Goal: Navigation & Orientation: Find specific page/section

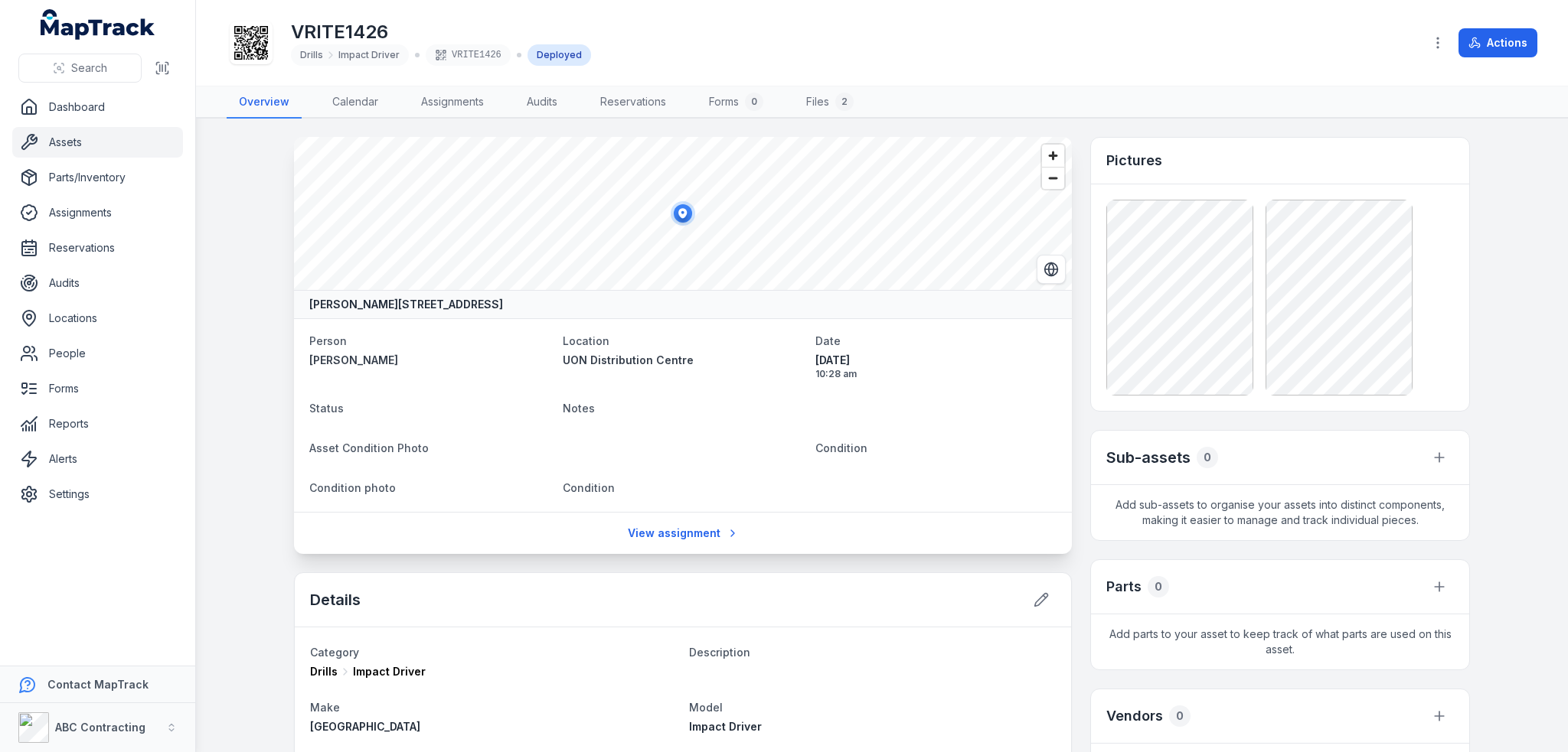
click at [489, 58] on div "VRITE1426" at bounding box center [468, 55] width 85 height 21
click at [246, 41] on icon at bounding box center [250, 42] width 33 height 33
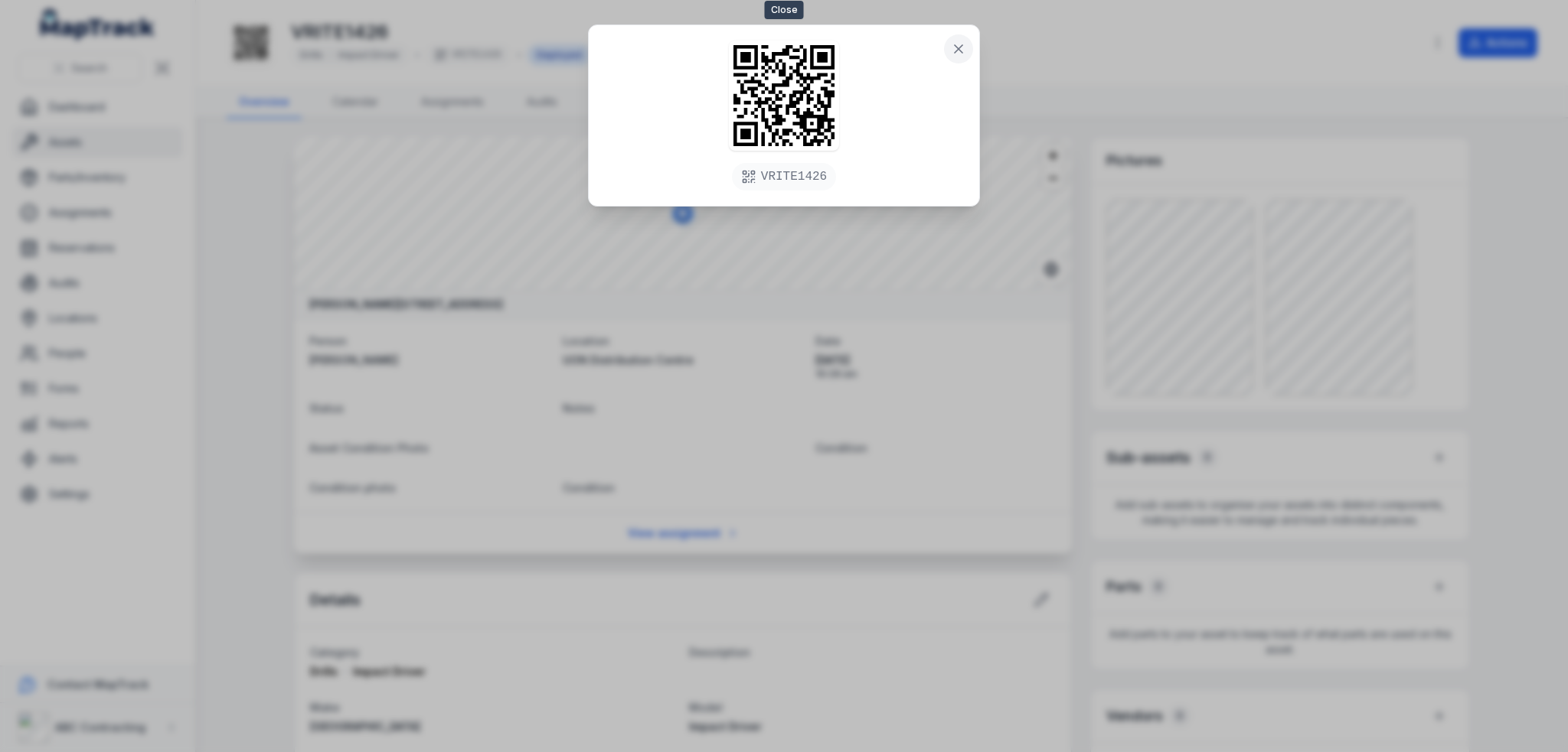
click at [964, 46] on icon at bounding box center [959, 49] width 15 height 15
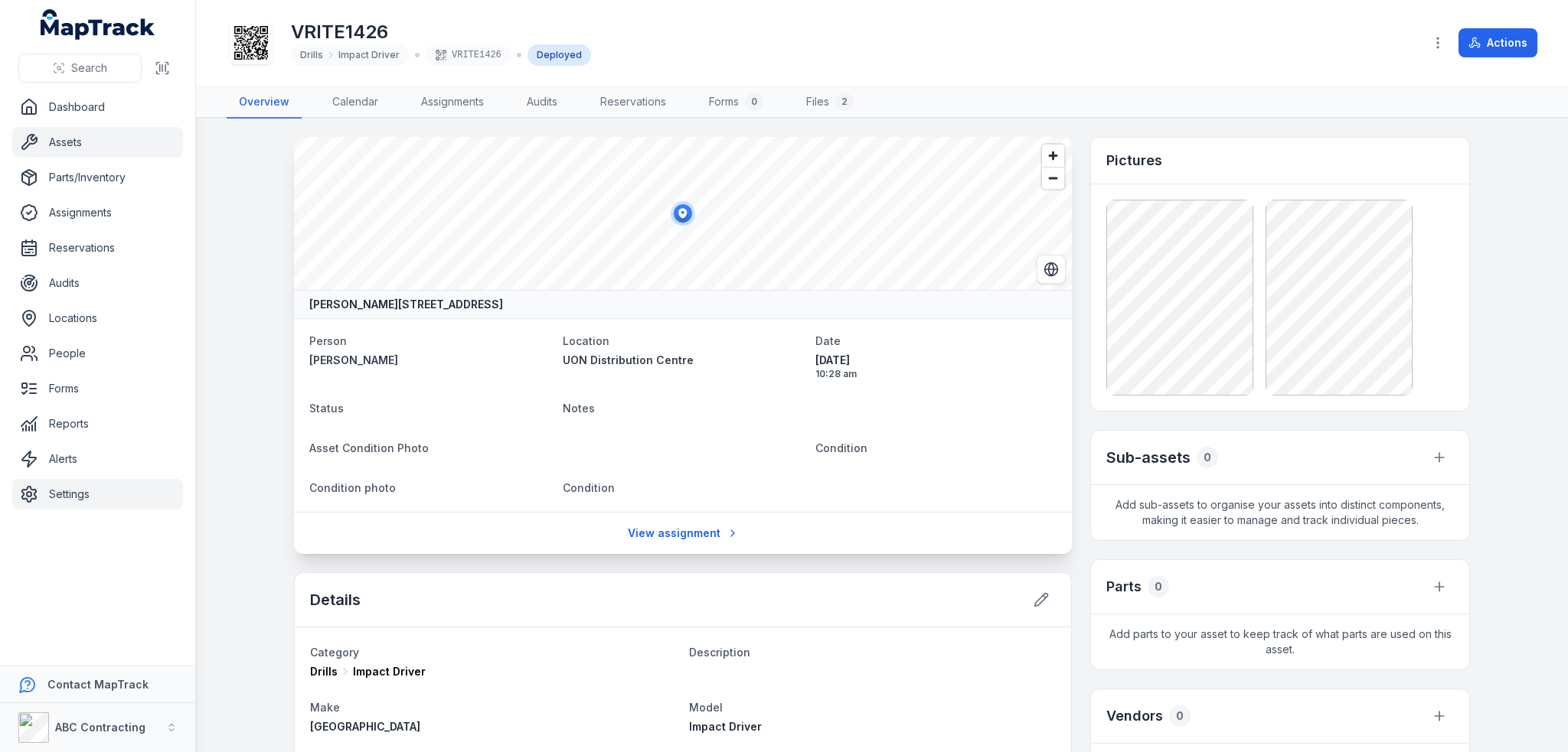
click at [67, 505] on link "Settings" at bounding box center [97, 494] width 171 height 31
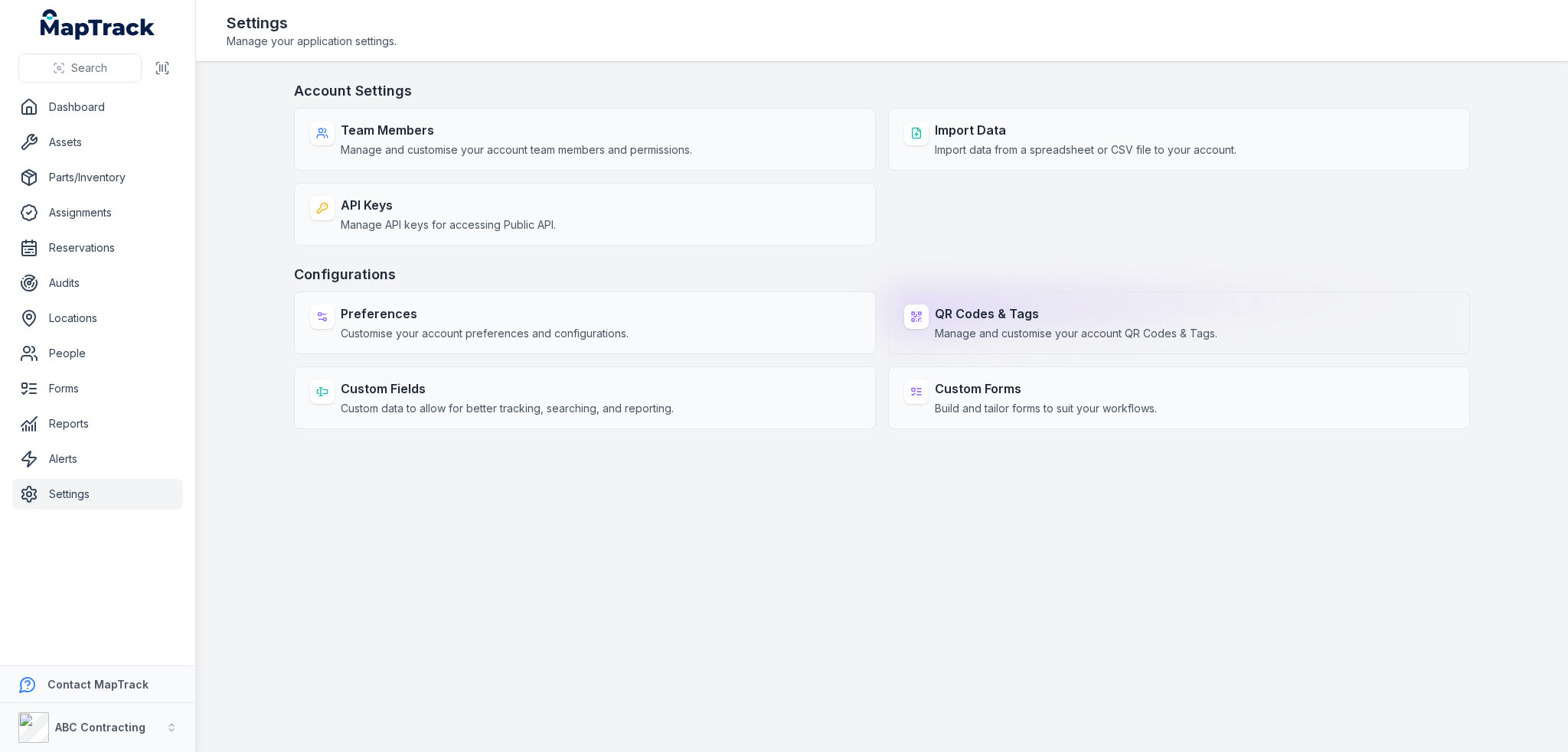
click at [1029, 311] on strong "QR Codes & Tags" at bounding box center [1076, 313] width 283 height 18
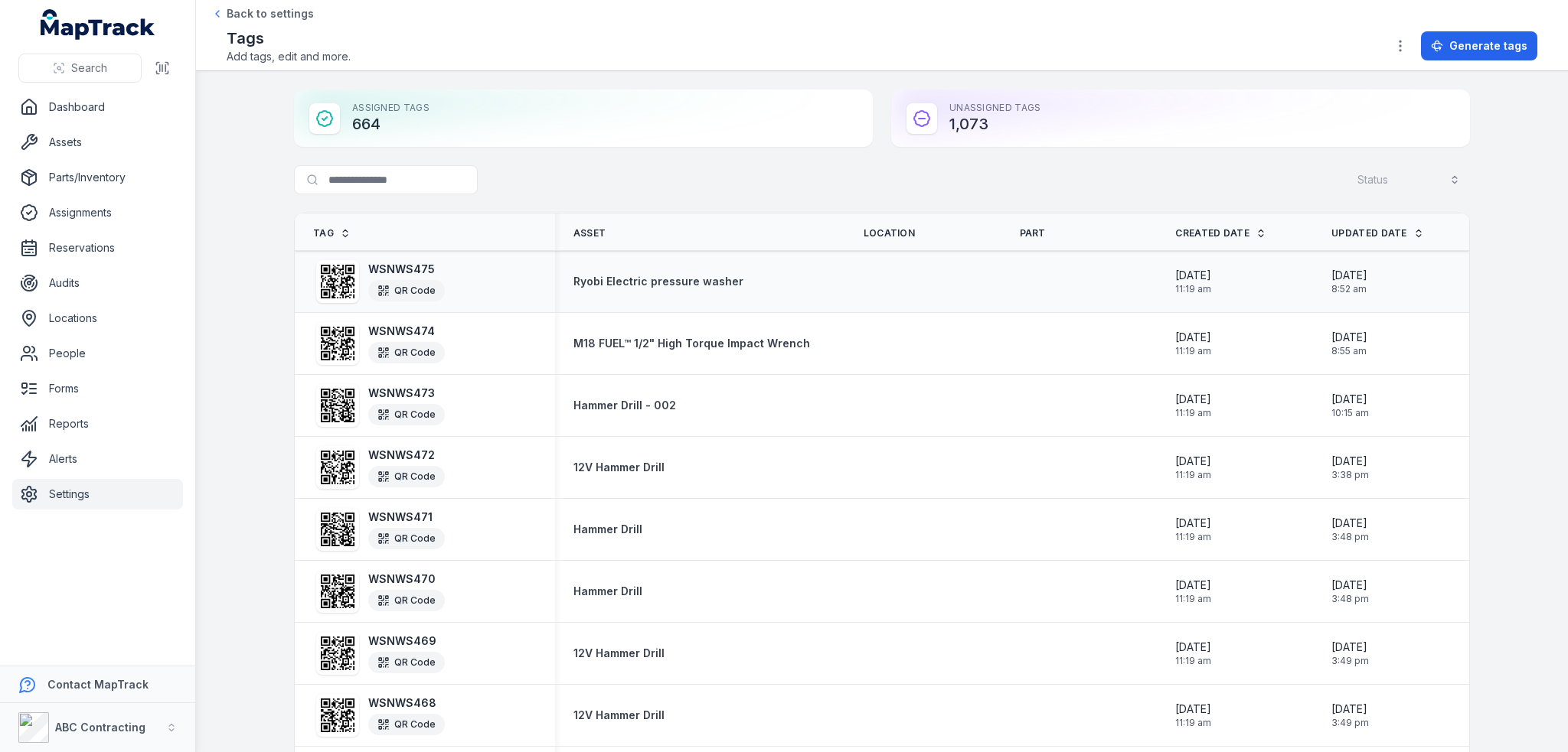
click at [328, 275] on icon at bounding box center [337, 281] width 33 height 33
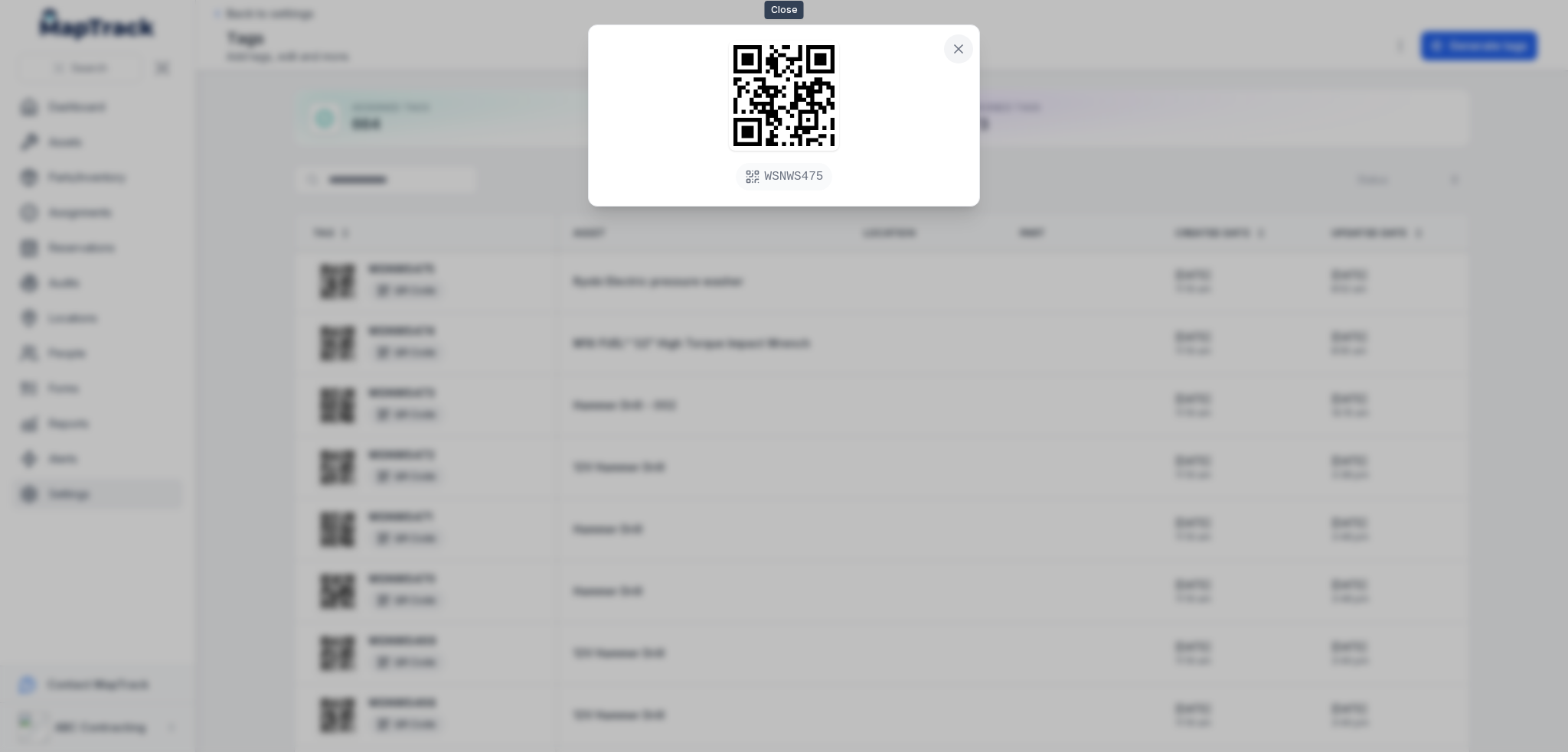
click at [964, 53] on icon at bounding box center [959, 49] width 15 height 15
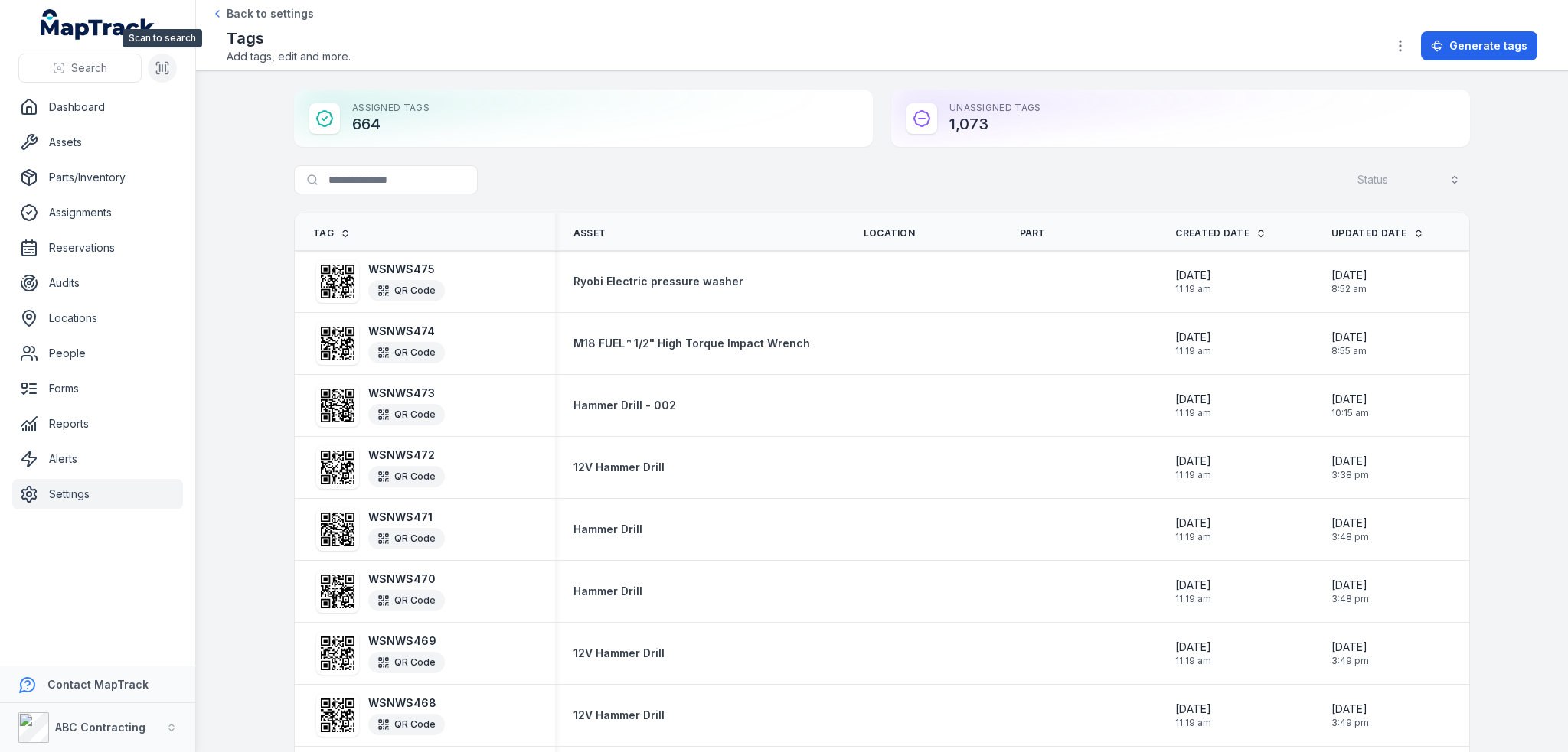
click at [160, 69] on icon at bounding box center [160, 68] width 0 height 6
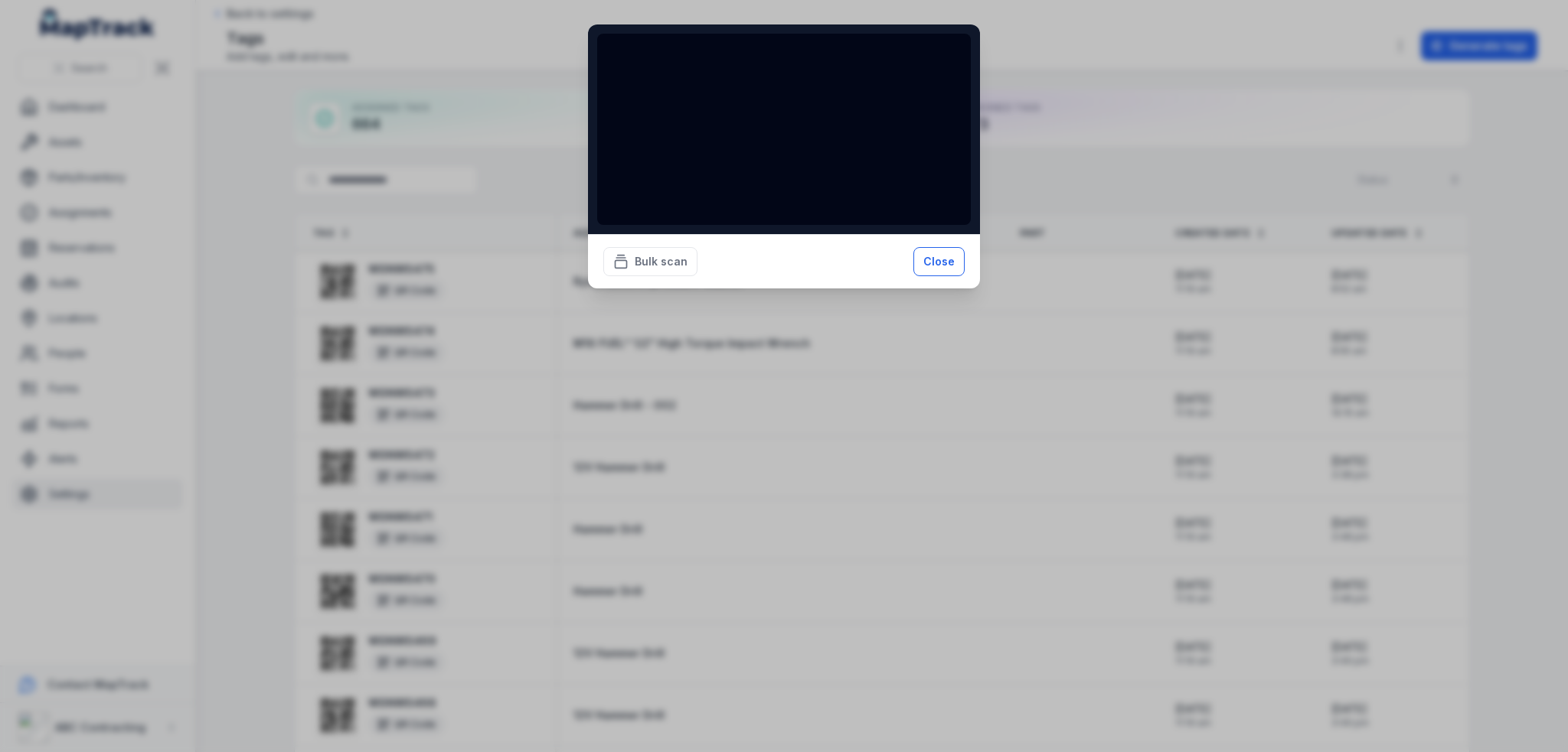
click at [946, 262] on button "Close" at bounding box center [940, 261] width 52 height 29
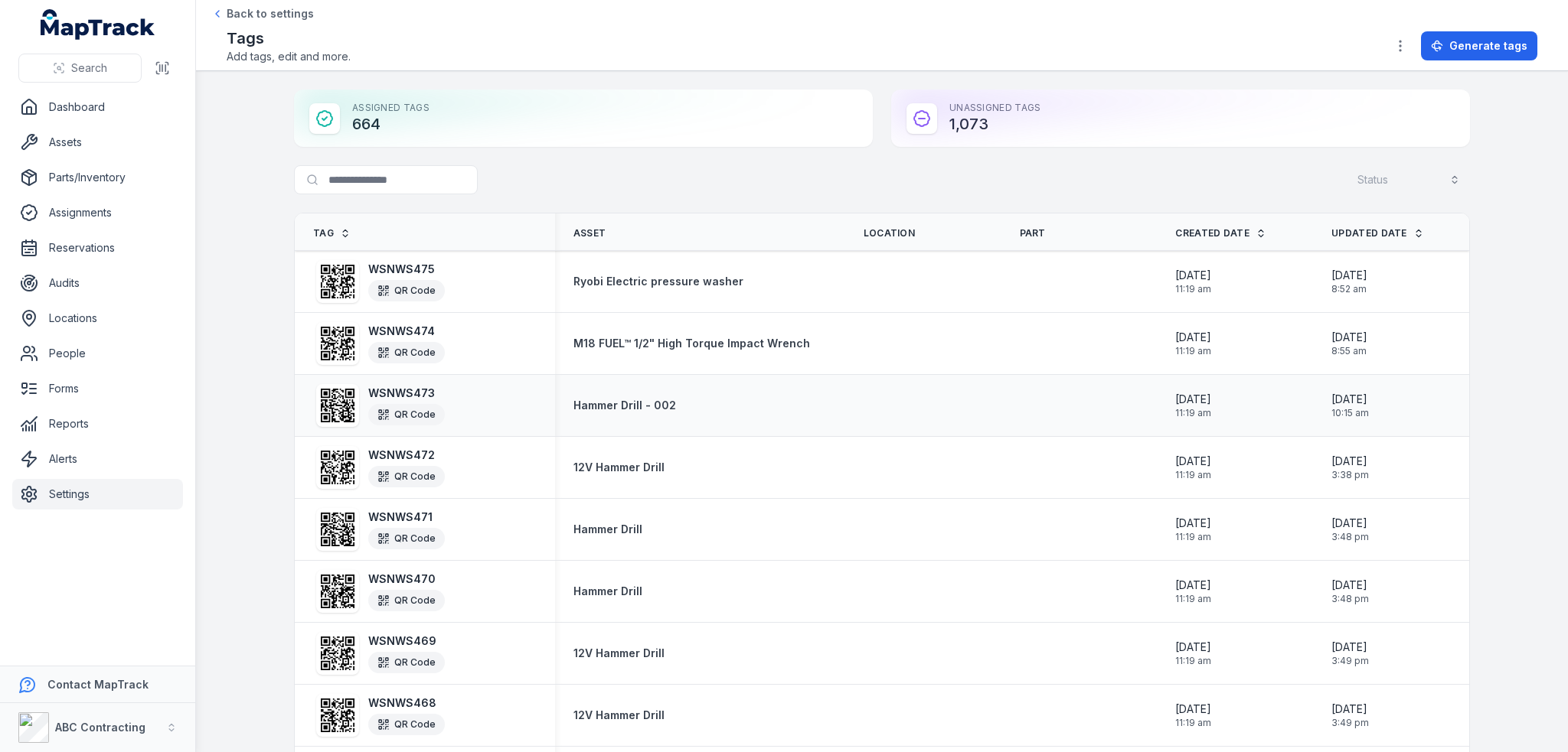
click at [402, 393] on strong "WSNWS473" at bounding box center [407, 393] width 76 height 15
click at [321, 404] on icon at bounding box center [337, 405] width 33 height 33
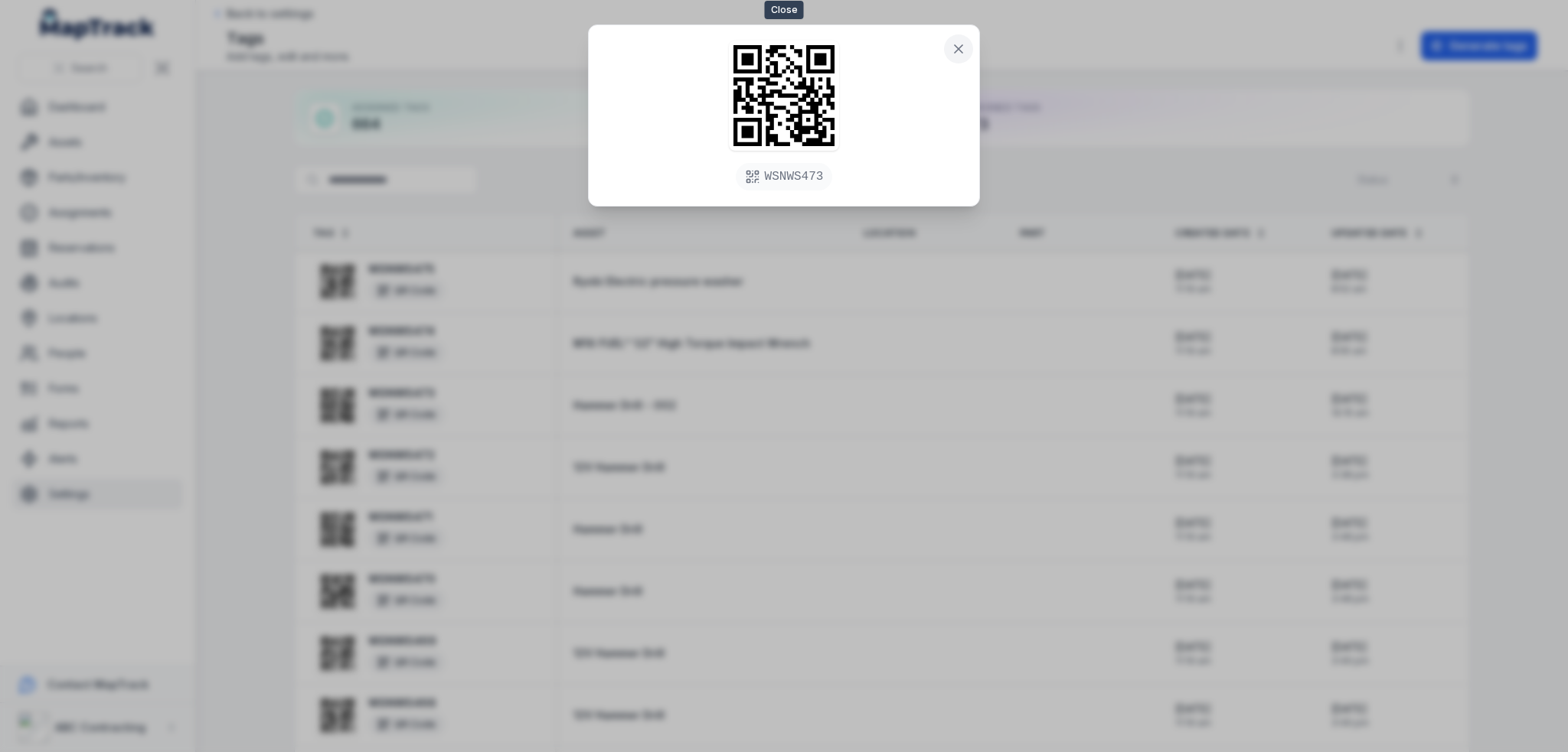
click at [953, 49] on icon at bounding box center [959, 49] width 15 height 15
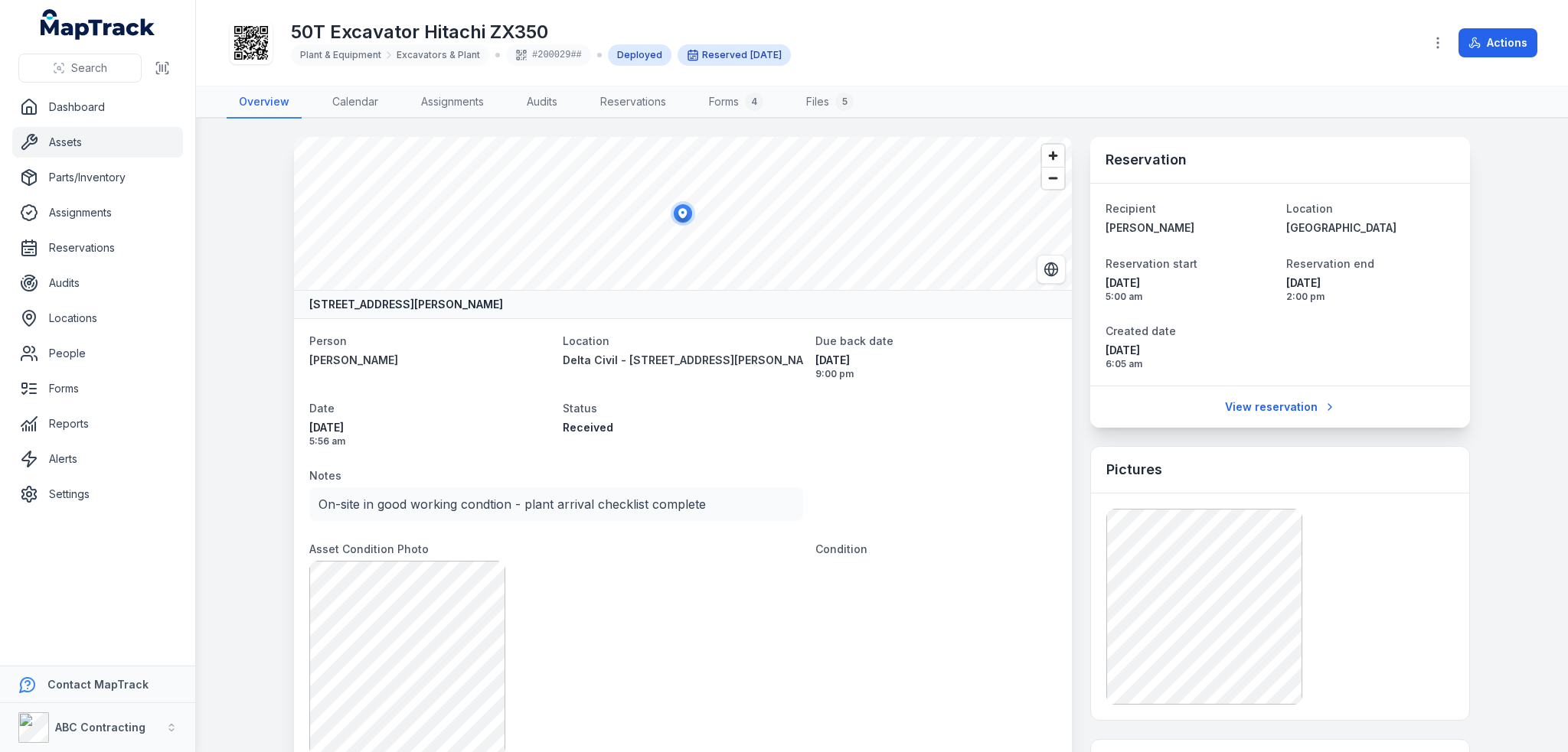
click at [242, 49] on icon at bounding box center [250, 42] width 33 height 33
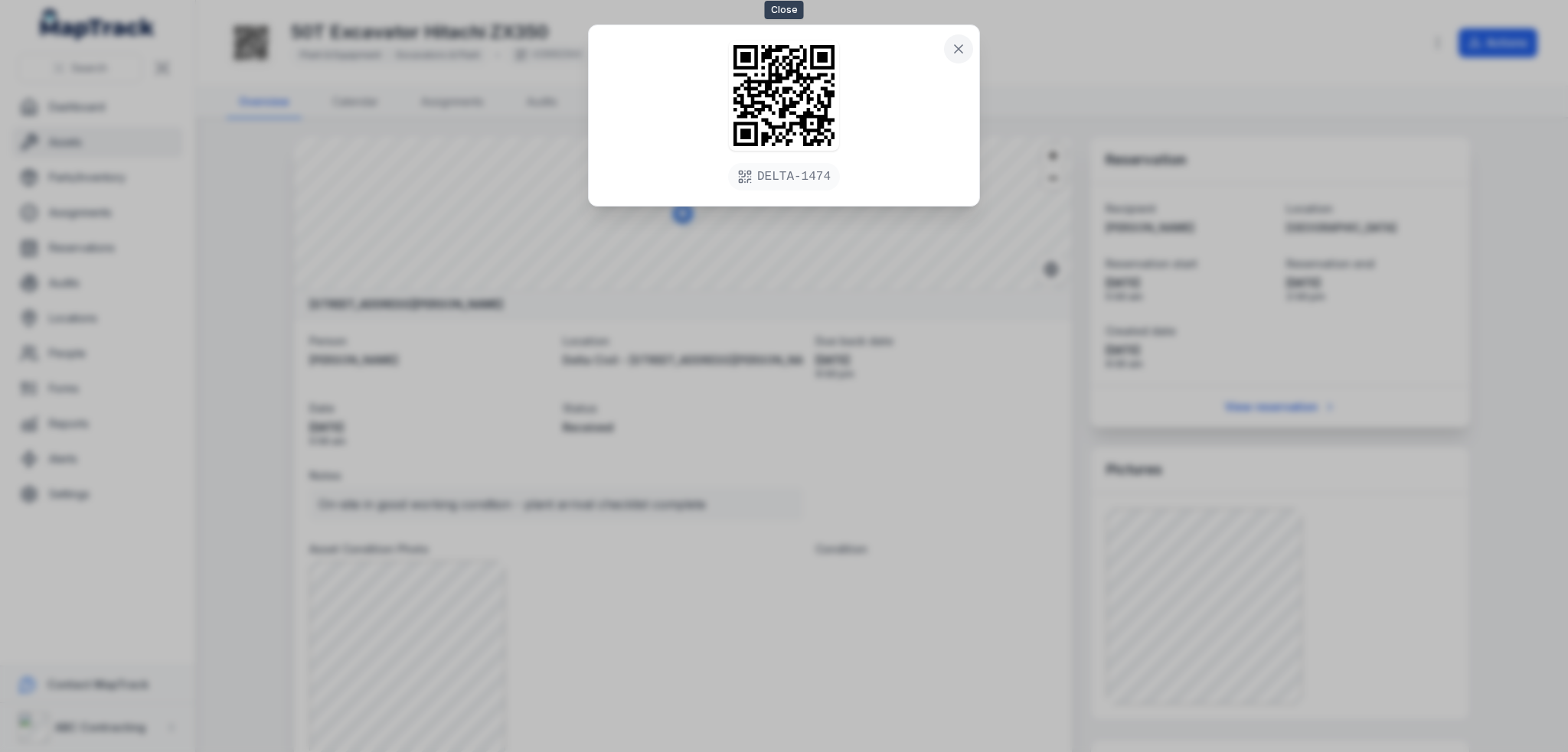
click at [968, 52] on button at bounding box center [959, 49] width 29 height 29
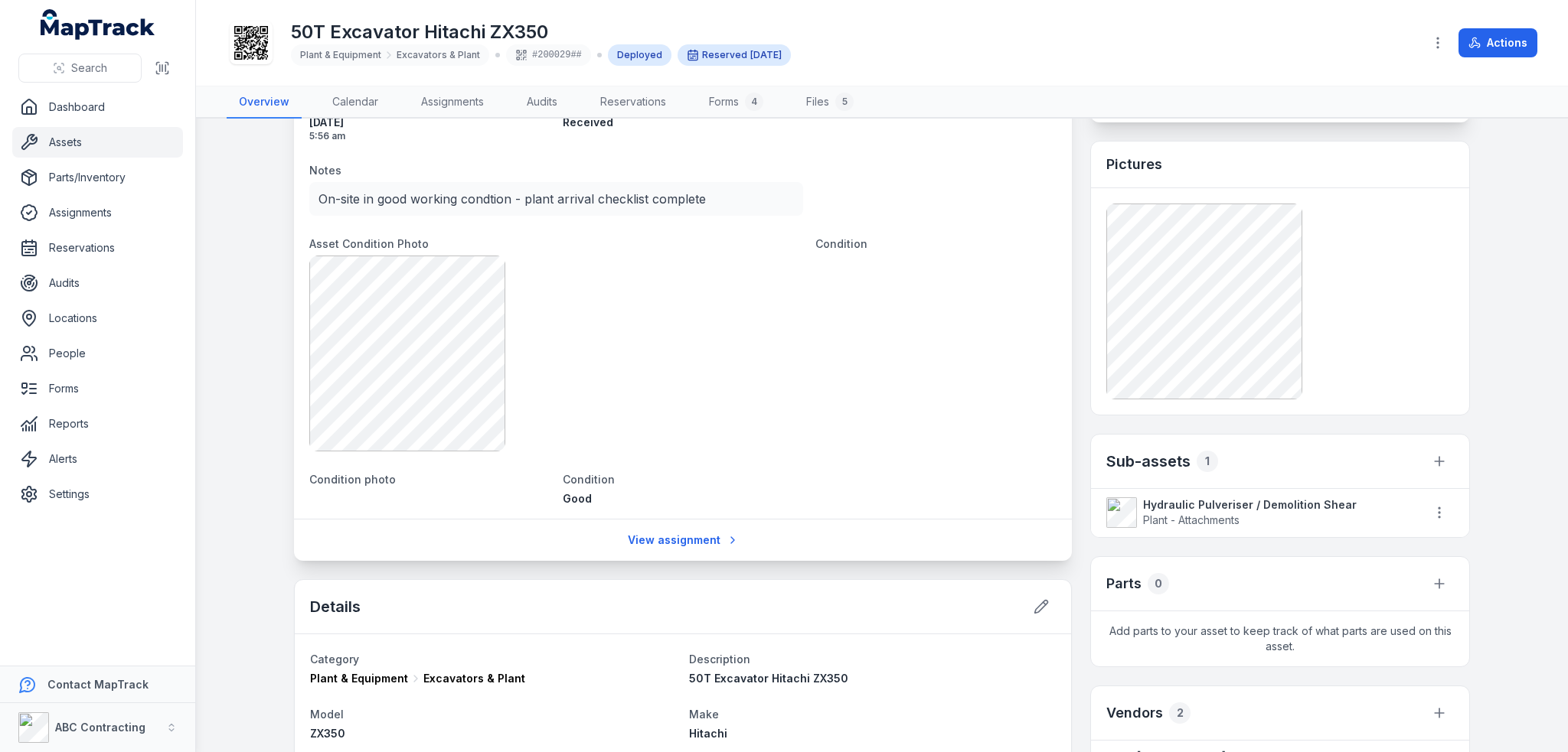
scroll to position [306, 0]
click at [58, 140] on link "Assets" at bounding box center [97, 142] width 171 height 31
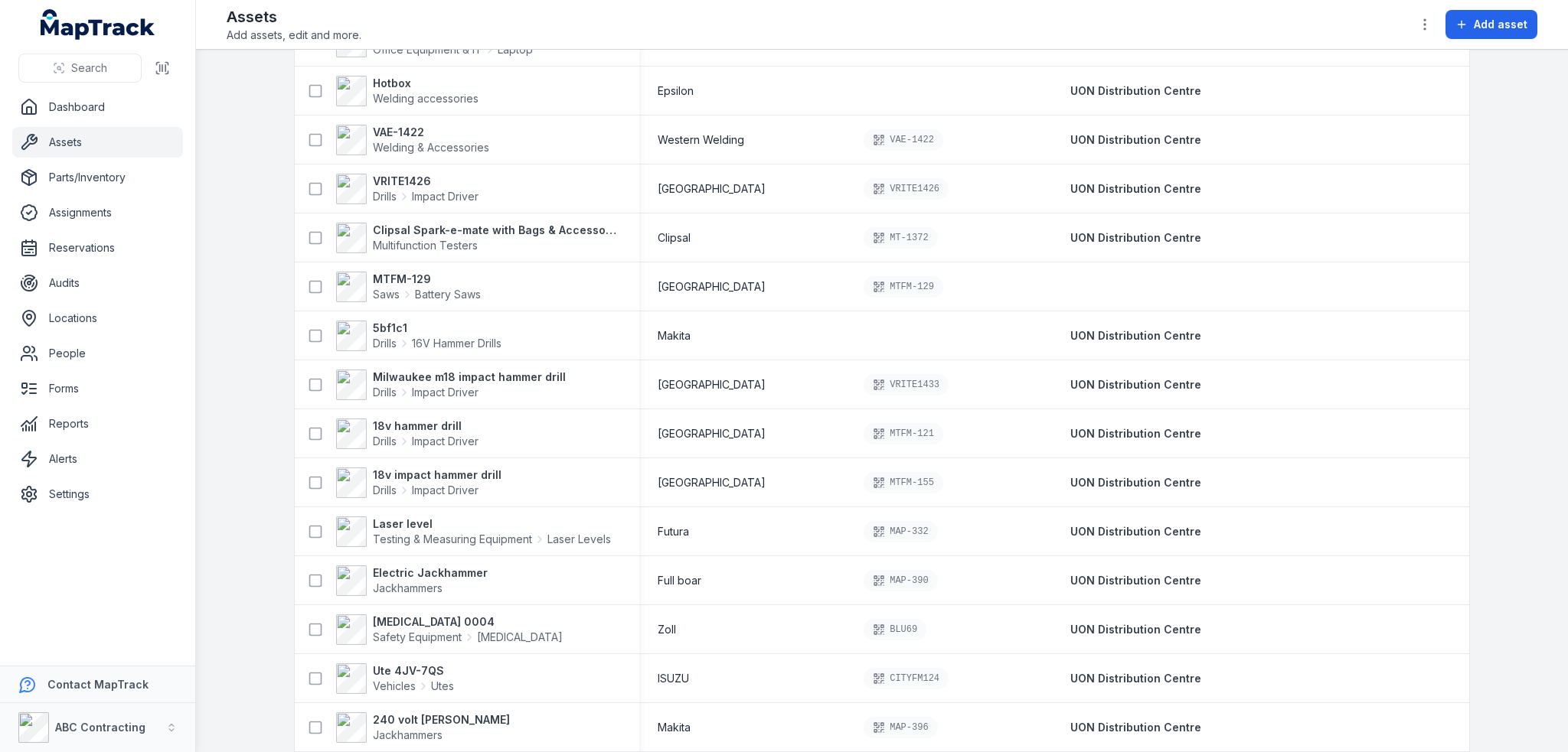
scroll to position [994, 0]
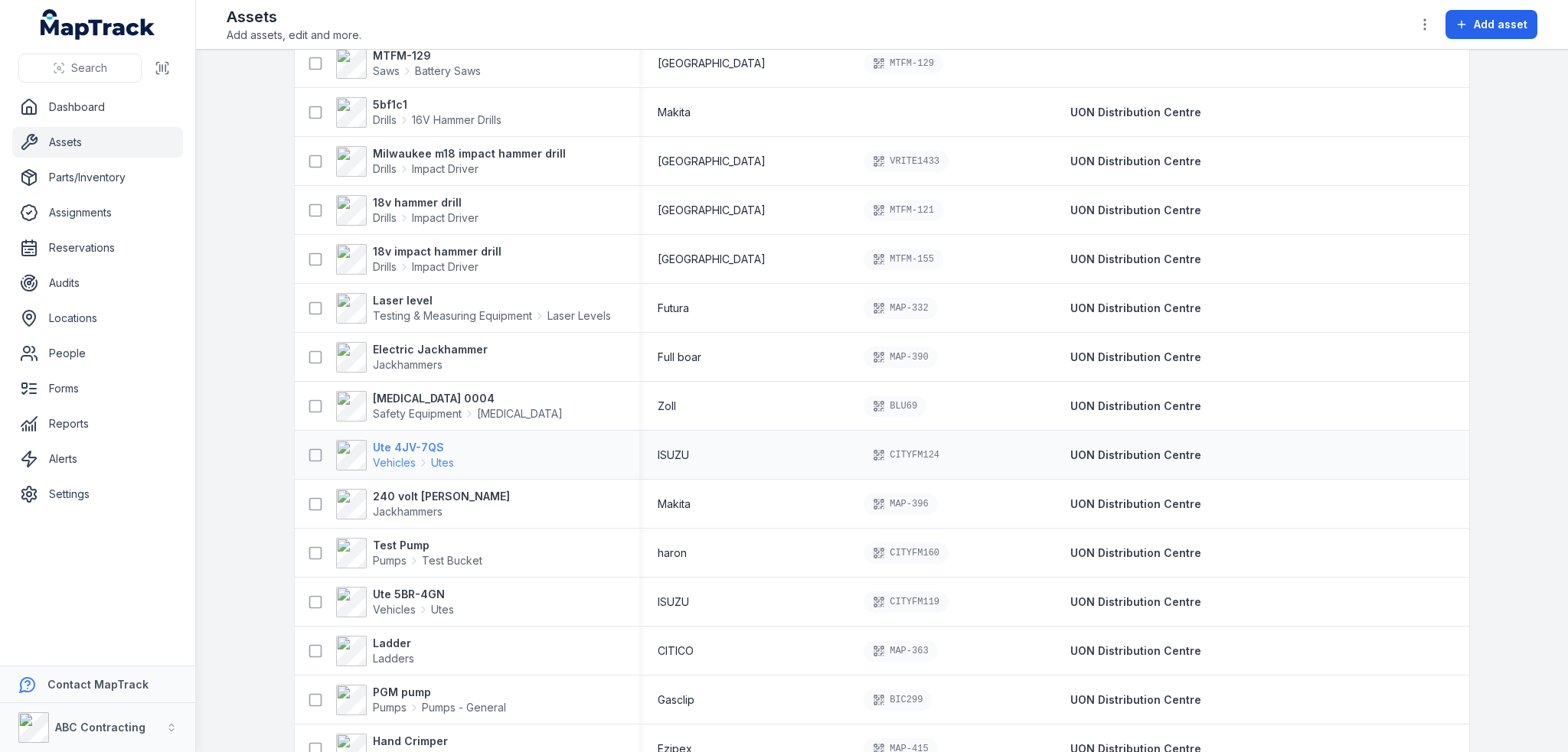
click at [394, 444] on strong "Ute 4JV-7QS" at bounding box center [413, 448] width 81 height 15
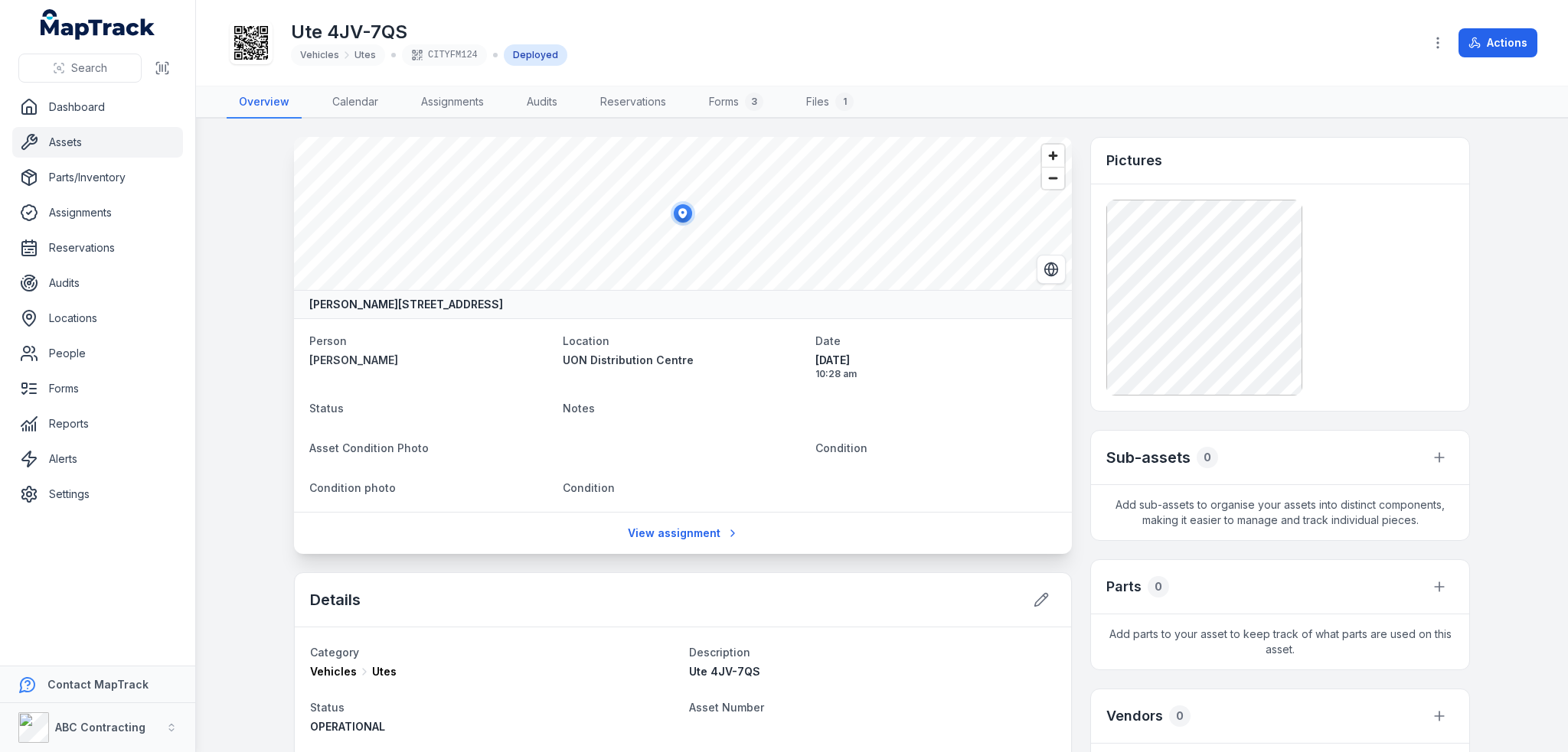
click at [253, 45] on icon at bounding box center [250, 42] width 33 height 33
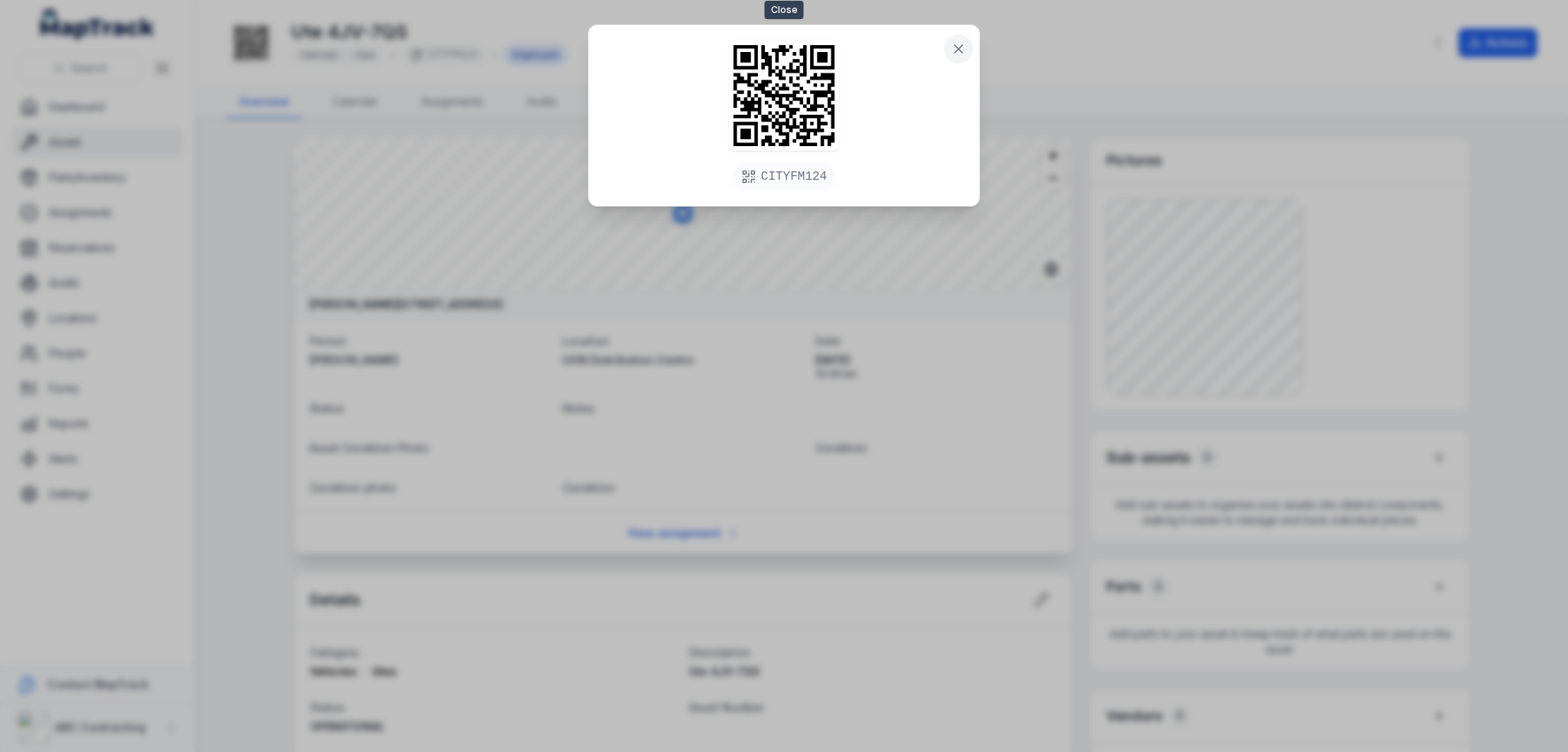
click at [955, 49] on icon at bounding box center [959, 49] width 15 height 15
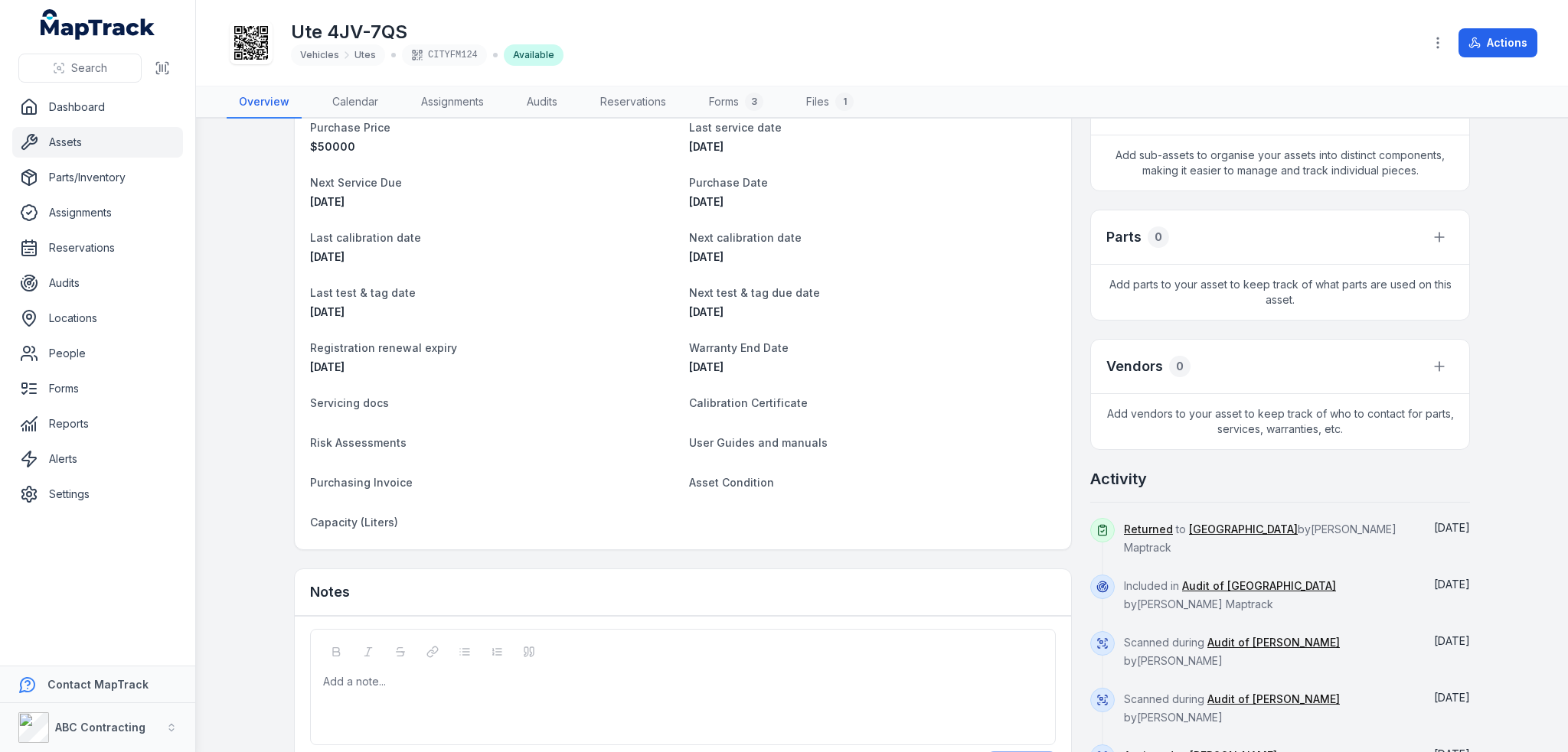
scroll to position [427, 0]
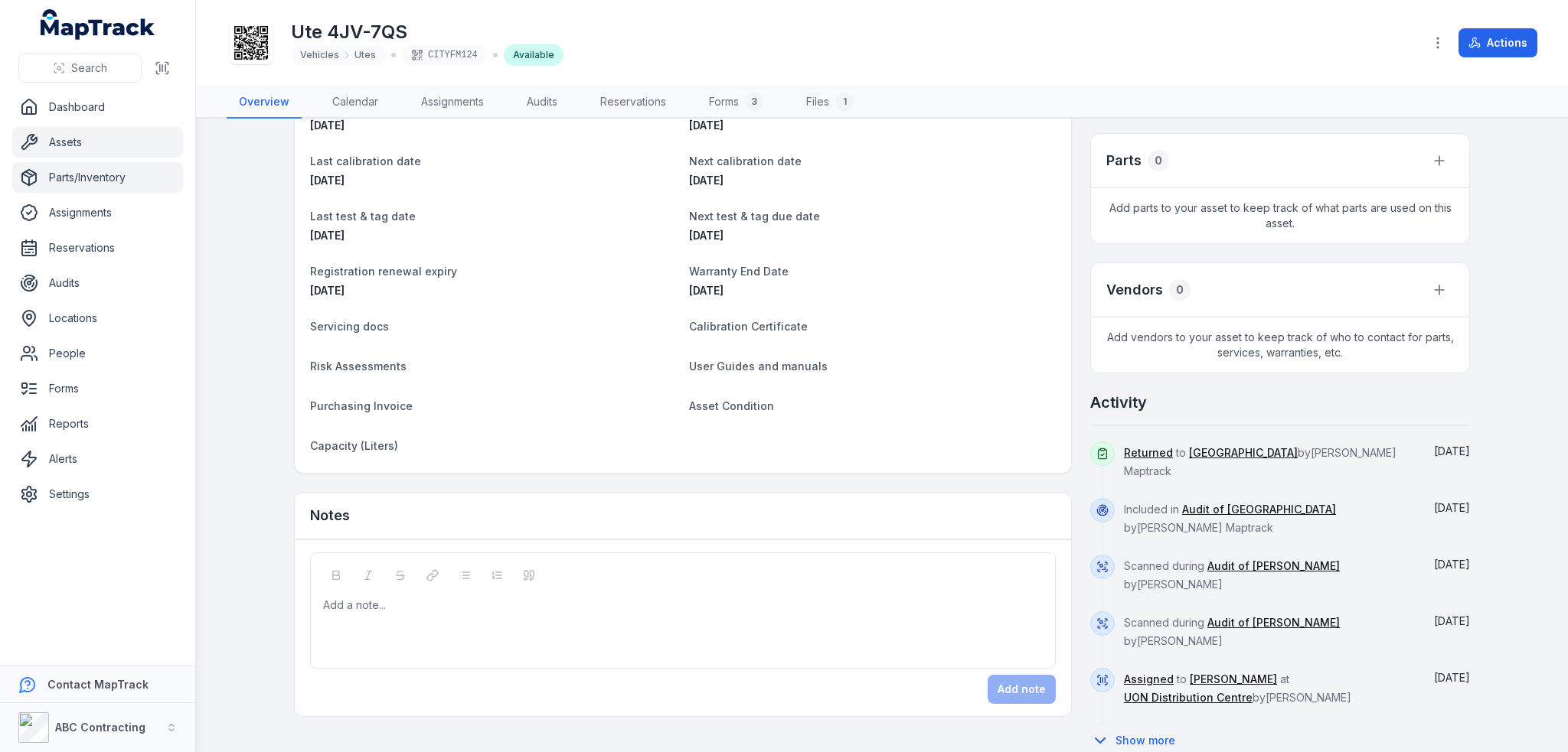
click at [95, 181] on link "Parts/Inventory" at bounding box center [97, 178] width 171 height 31
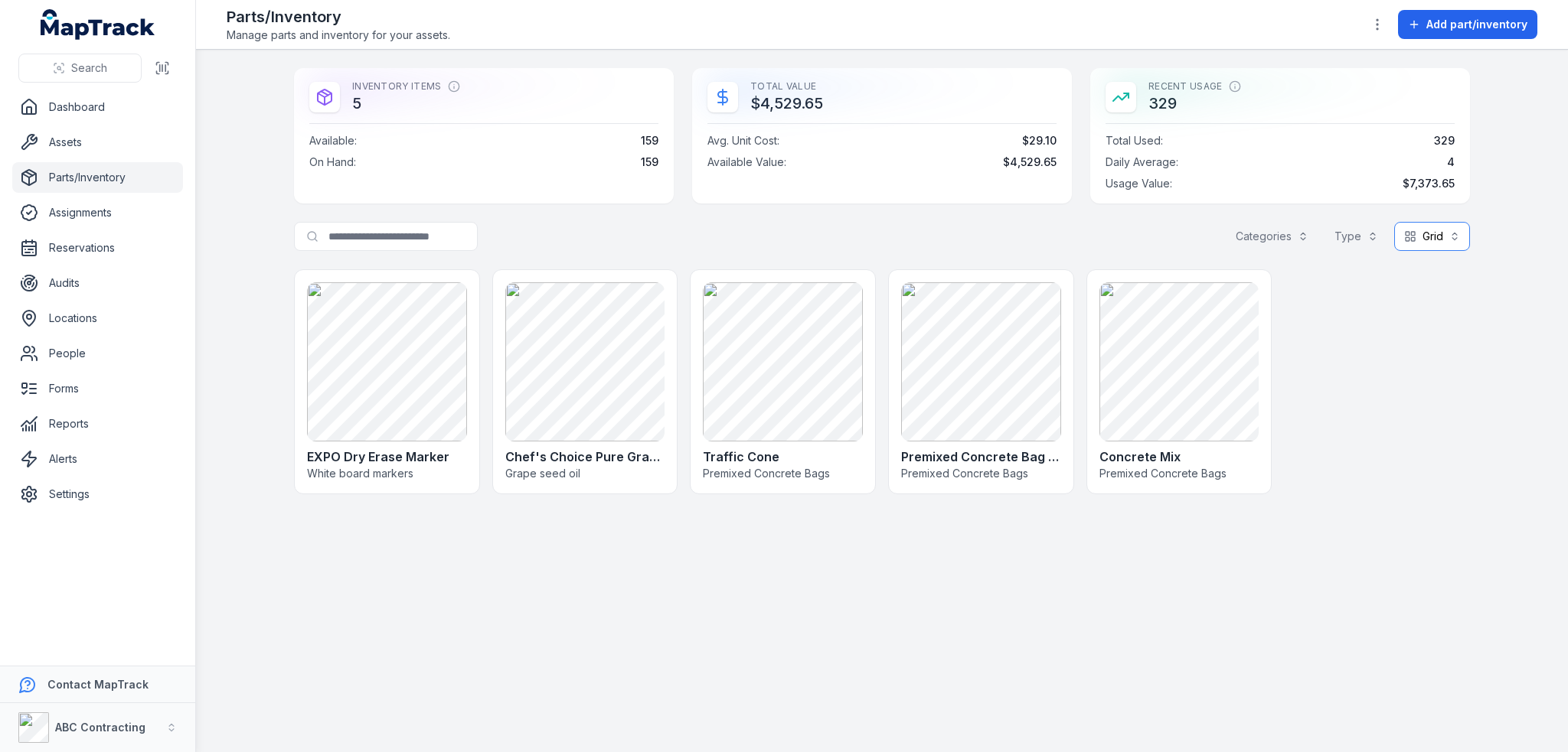
click at [1441, 241] on button "Grid ****" at bounding box center [1431, 237] width 75 height 29
click at [1421, 273] on span "Table" at bounding box center [1424, 274] width 29 height 15
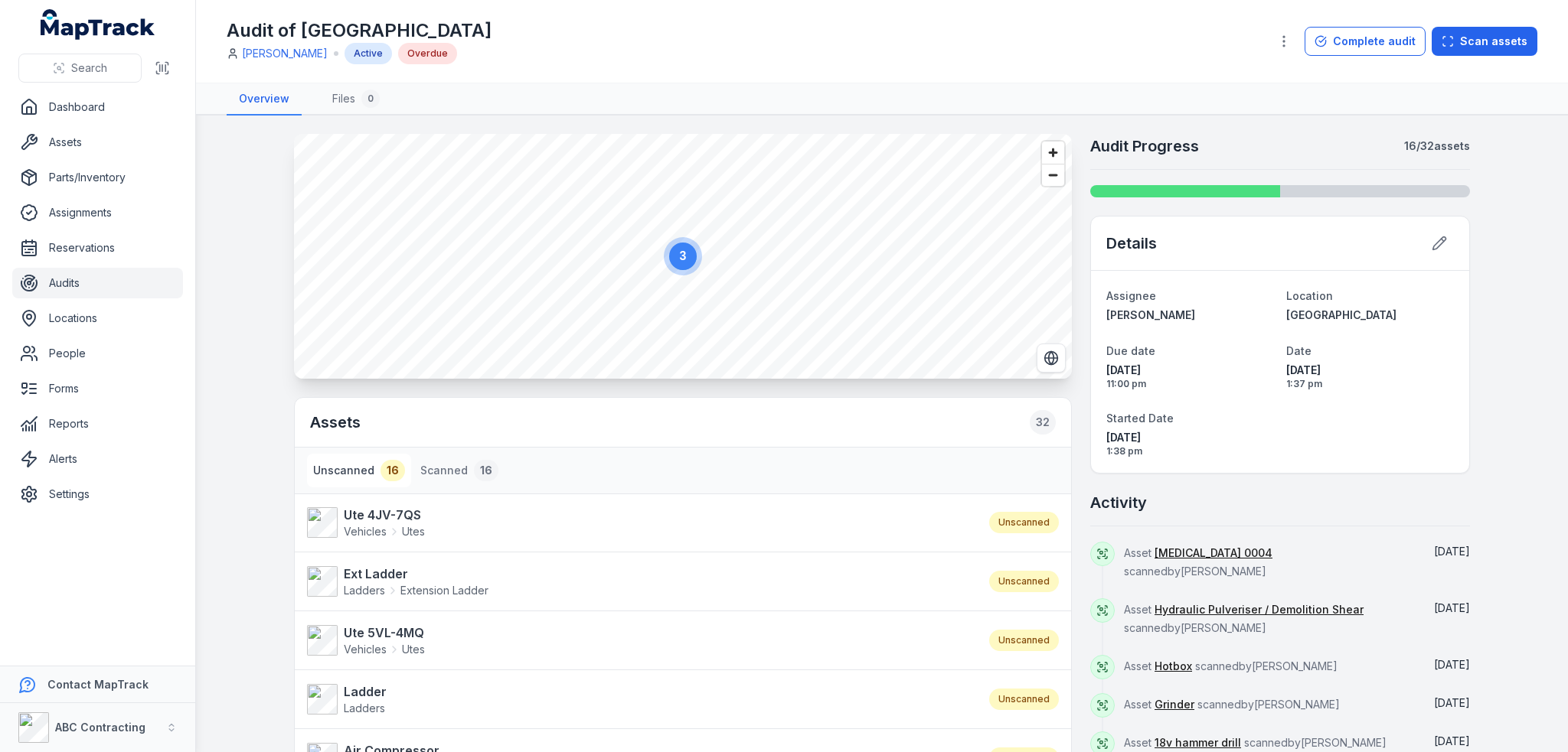
click at [77, 285] on link "Audits" at bounding box center [97, 283] width 171 height 31
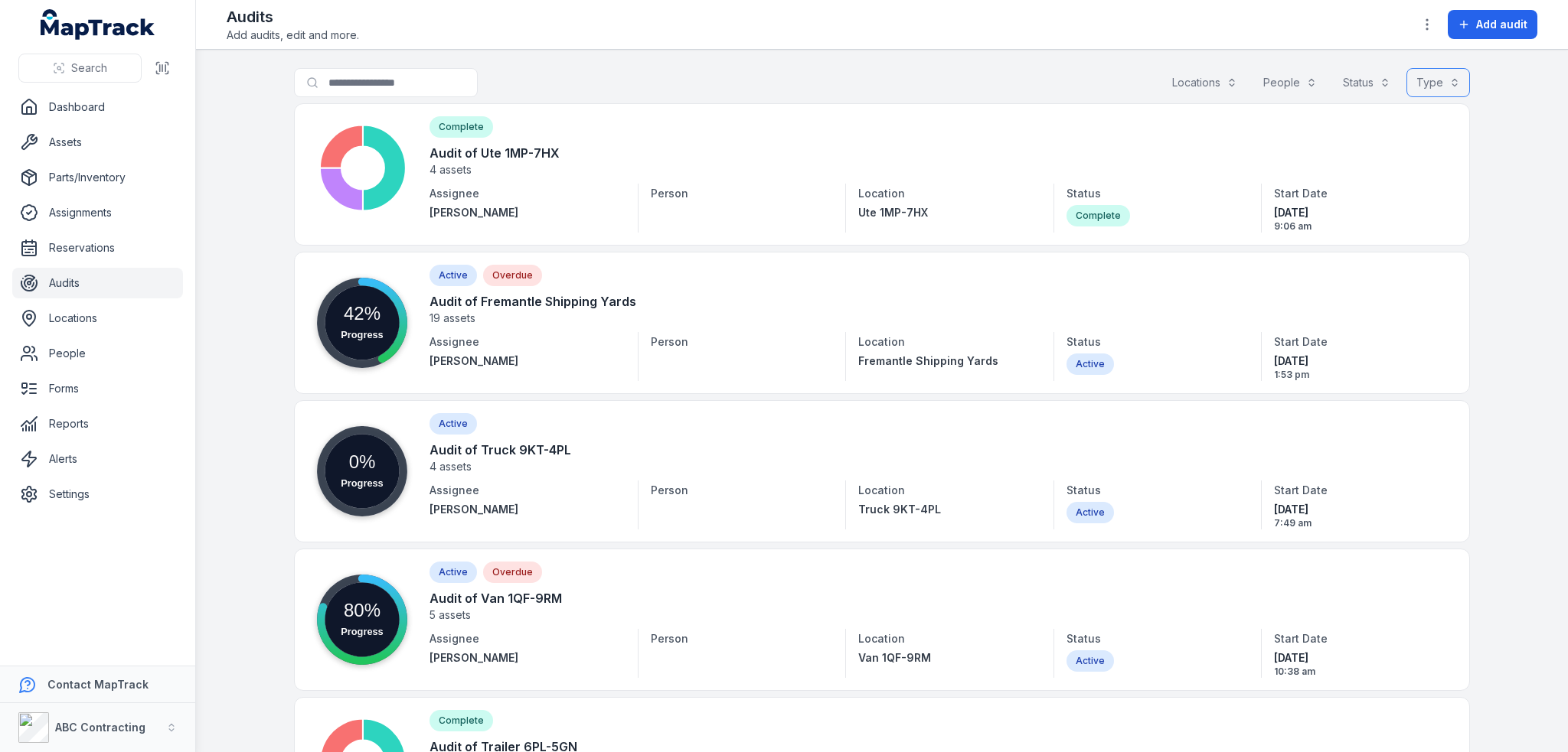
click at [1419, 74] on button "Type" at bounding box center [1438, 82] width 64 height 29
click at [1044, 74] on div "Search for audits Locations People Status Type" at bounding box center [882, 85] width 1176 height 35
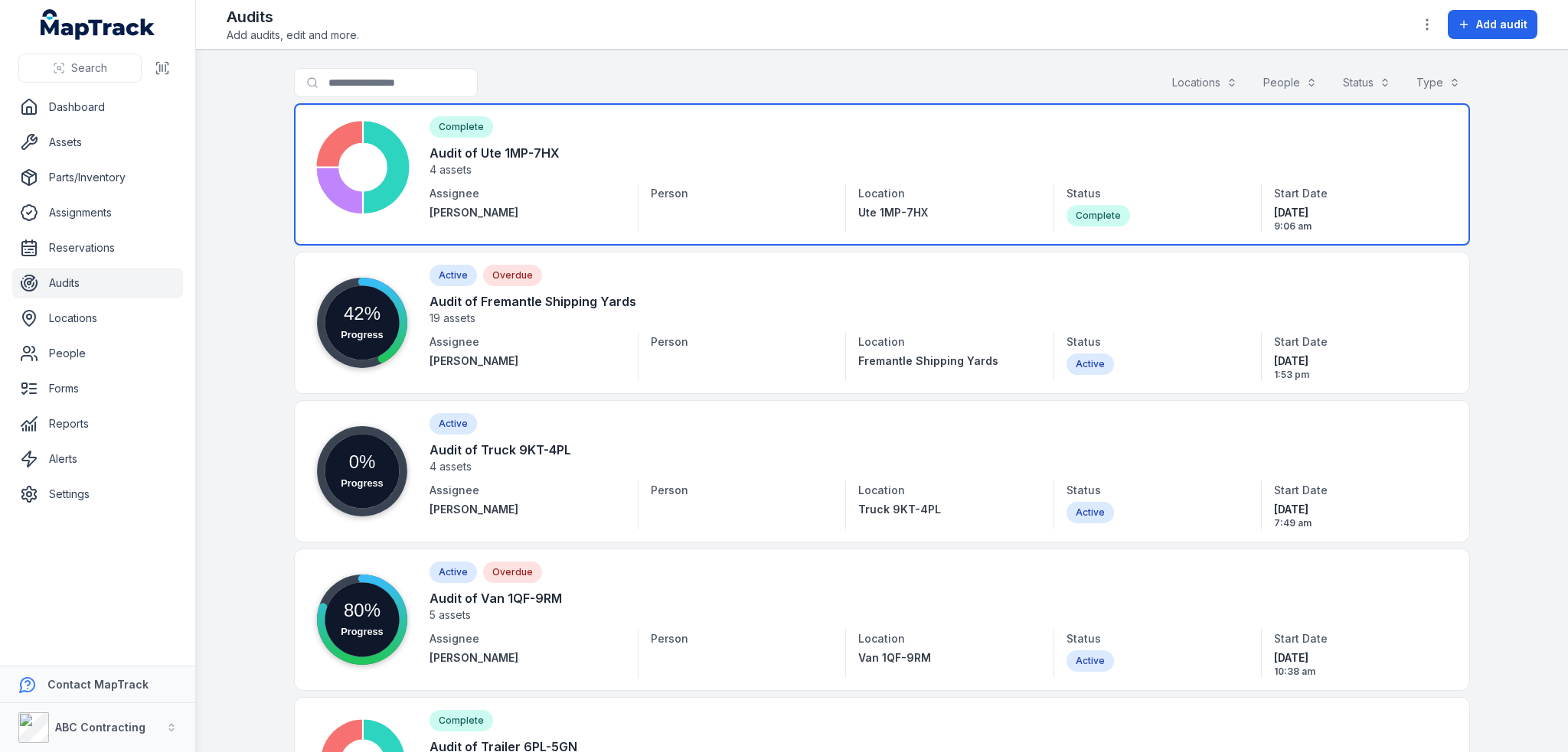
click at [566, 164] on link at bounding box center [882, 174] width 1176 height 142
